Goal: Navigation & Orientation: Go to known website

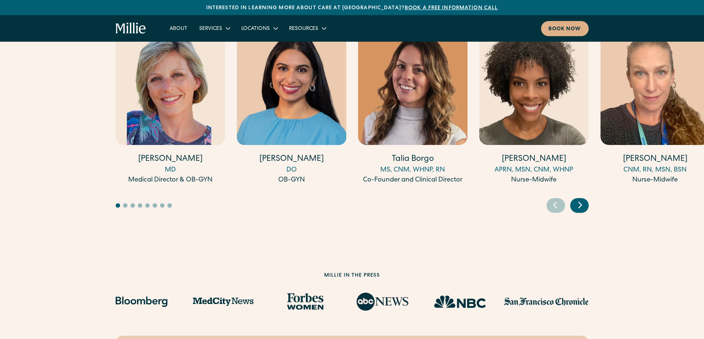
scroll to position [1994, 0]
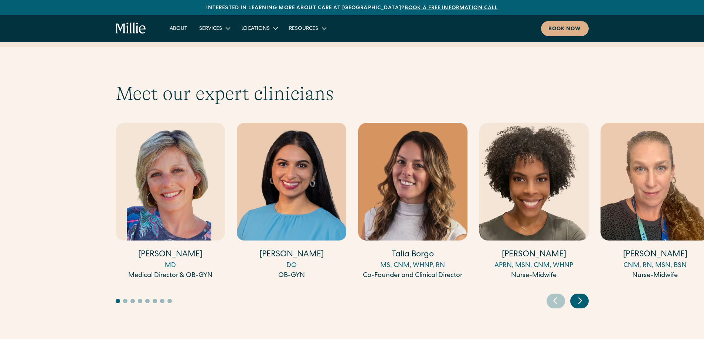
click at [584, 295] on icon "Next slide" at bounding box center [579, 300] width 11 height 11
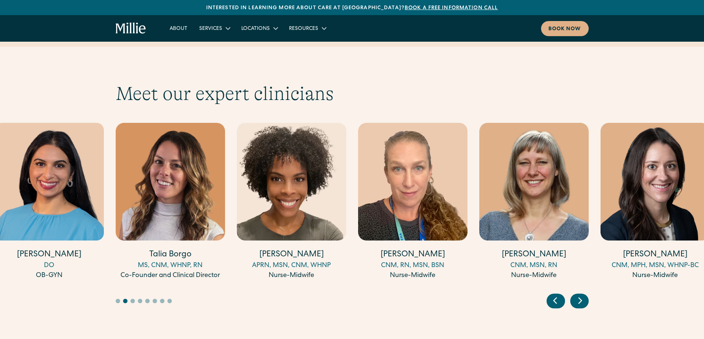
click at [584, 295] on icon "Next slide" at bounding box center [579, 300] width 11 height 11
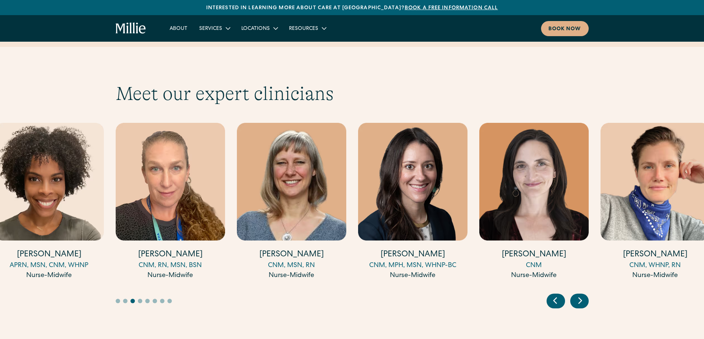
click at [584, 295] on icon "Next slide" at bounding box center [579, 300] width 11 height 11
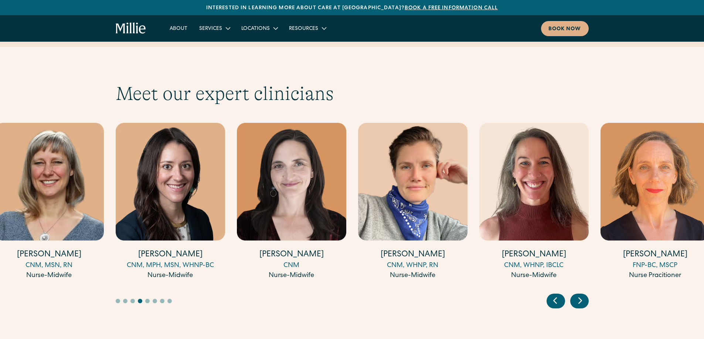
click at [584, 295] on icon "Next slide" at bounding box center [579, 300] width 11 height 11
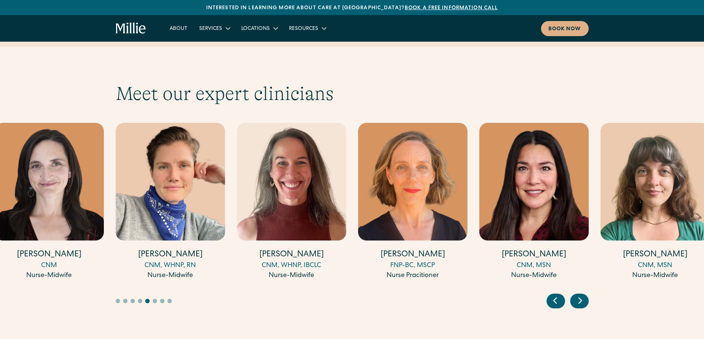
click at [584, 295] on icon "Next slide" at bounding box center [579, 300] width 11 height 11
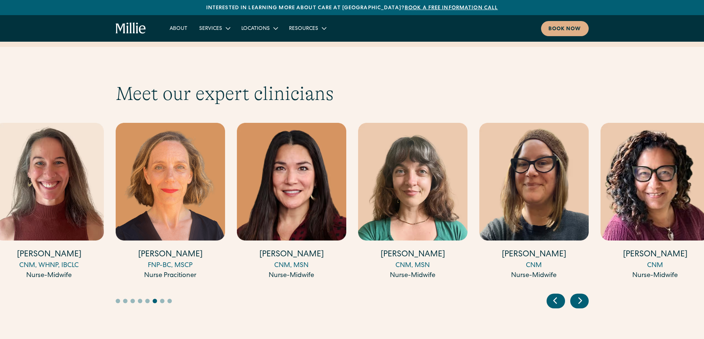
click at [584, 295] on icon "Next slide" at bounding box center [579, 300] width 11 height 11
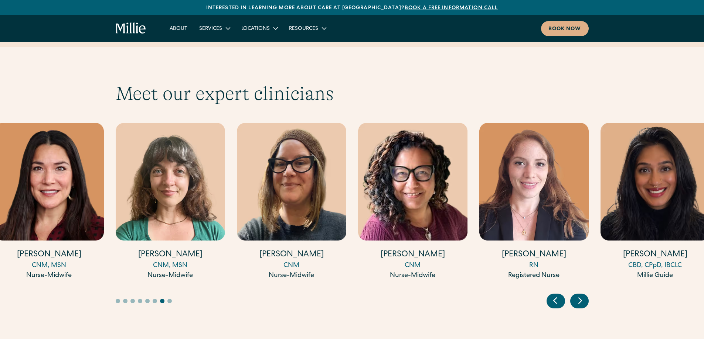
click at [584, 295] on icon "Next slide" at bounding box center [579, 300] width 11 height 11
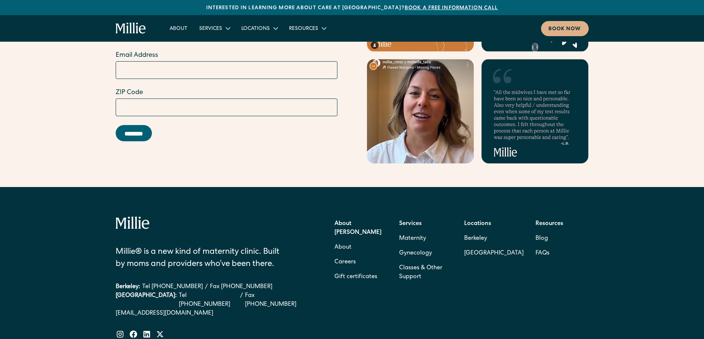
scroll to position [2917, 0]
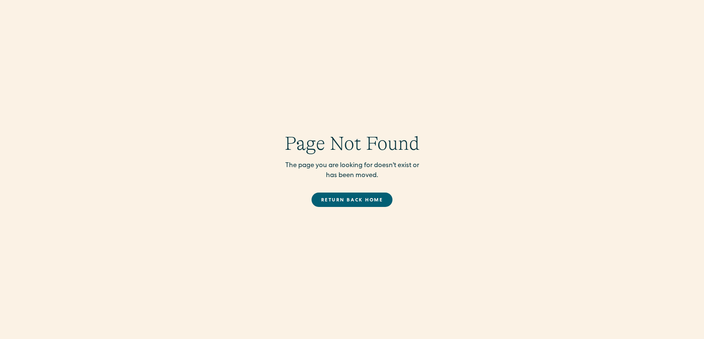
click at [351, 201] on link "Return back Home" at bounding box center [351, 200] width 81 height 14
